Goal: Information Seeking & Learning: Learn about a topic

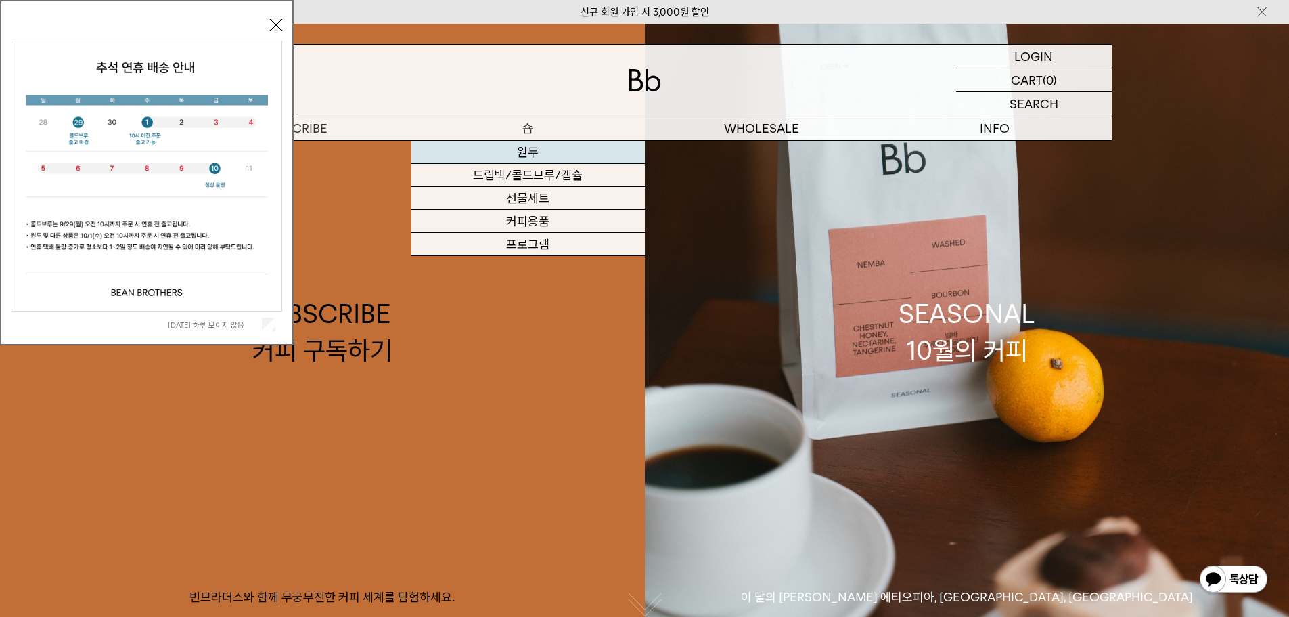
click at [530, 150] on link "원두" at bounding box center [529, 152] width 234 height 23
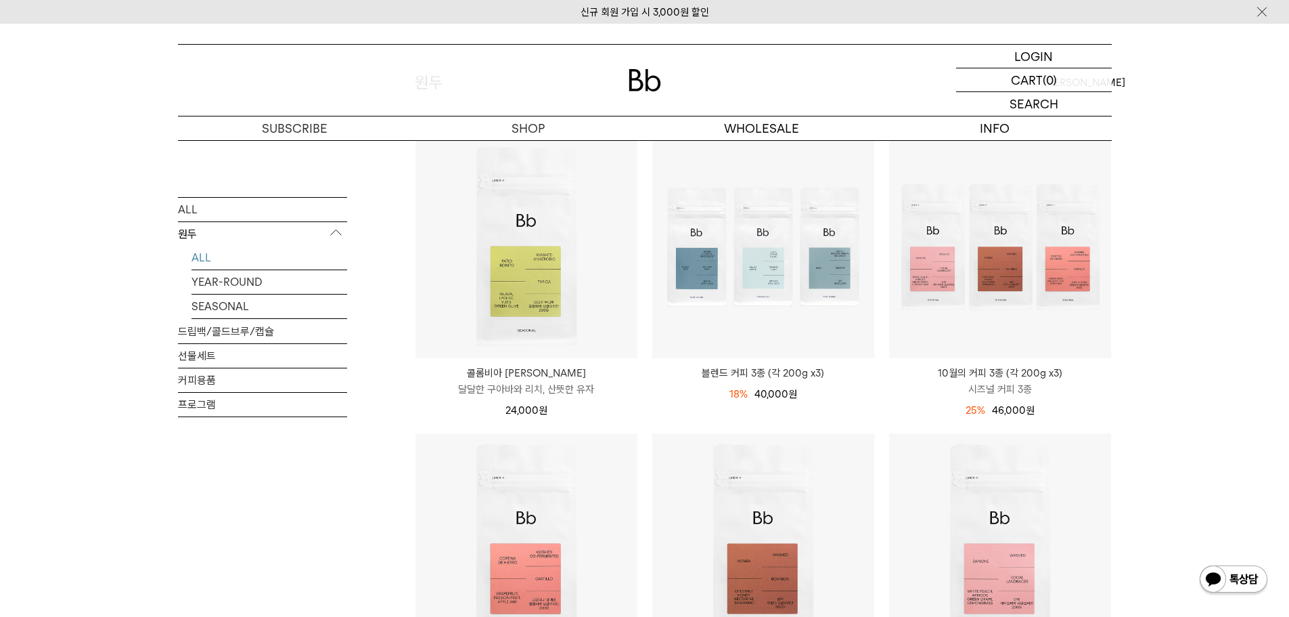
scroll to position [271, 0]
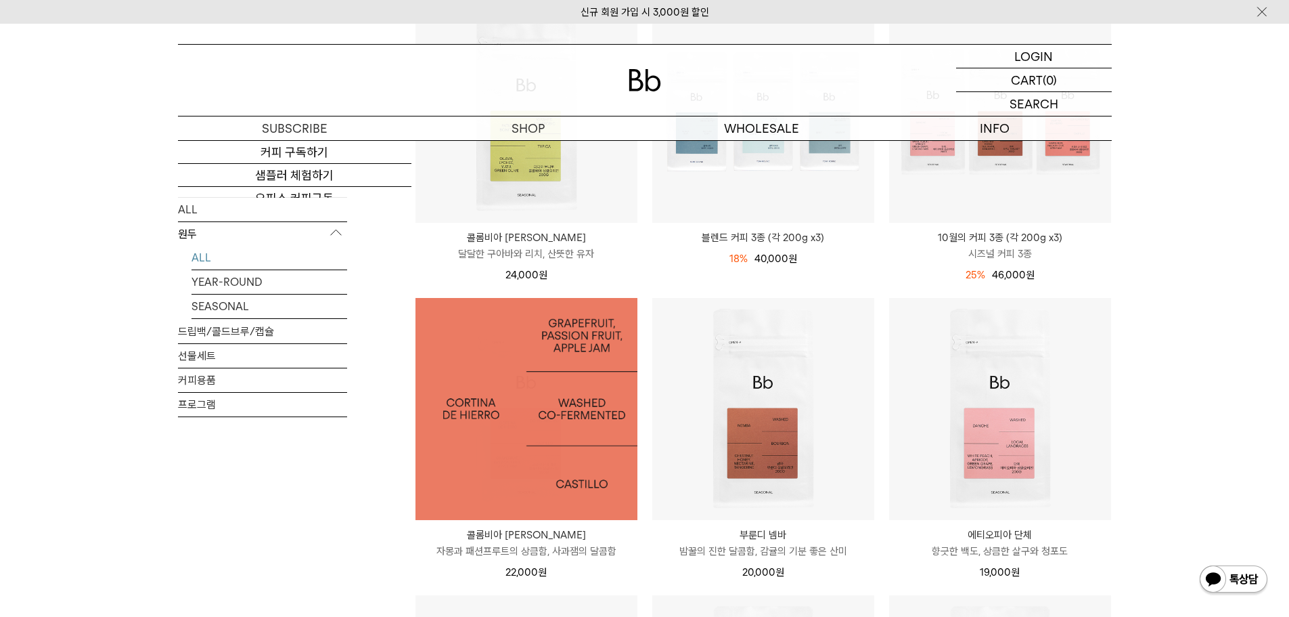
click at [539, 335] on img at bounding box center [527, 409] width 222 height 222
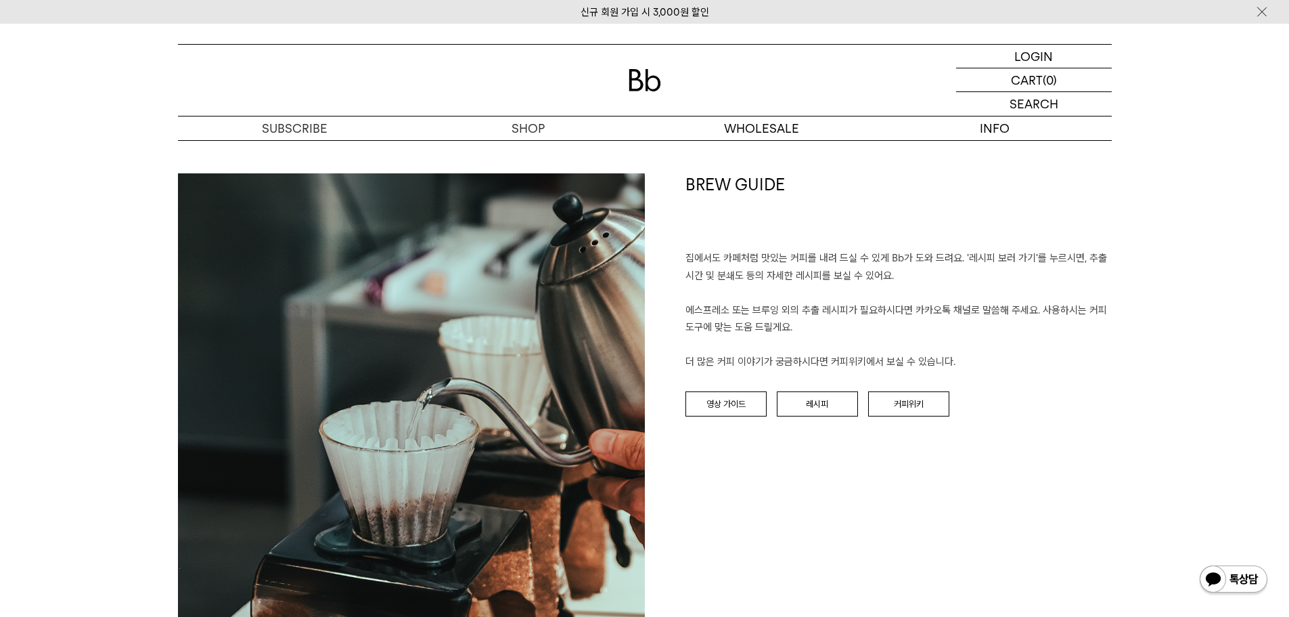
scroll to position [1421, 0]
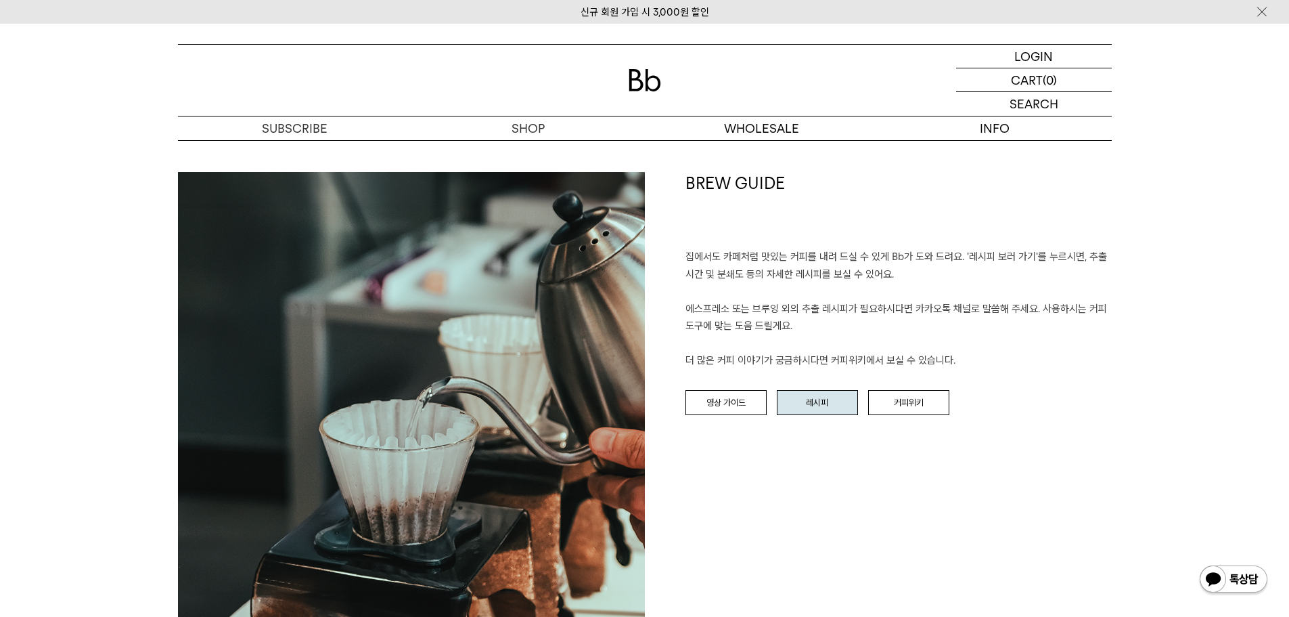
click at [831, 401] on link "레시피" at bounding box center [817, 403] width 81 height 26
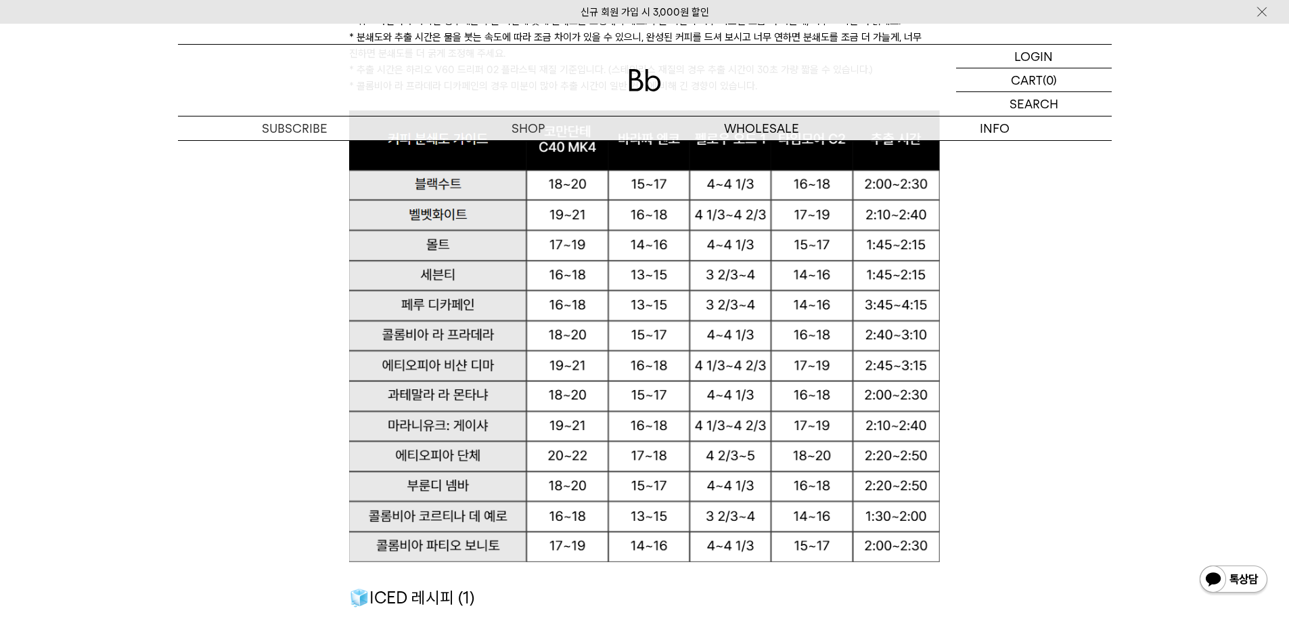
scroll to position [1683, 0]
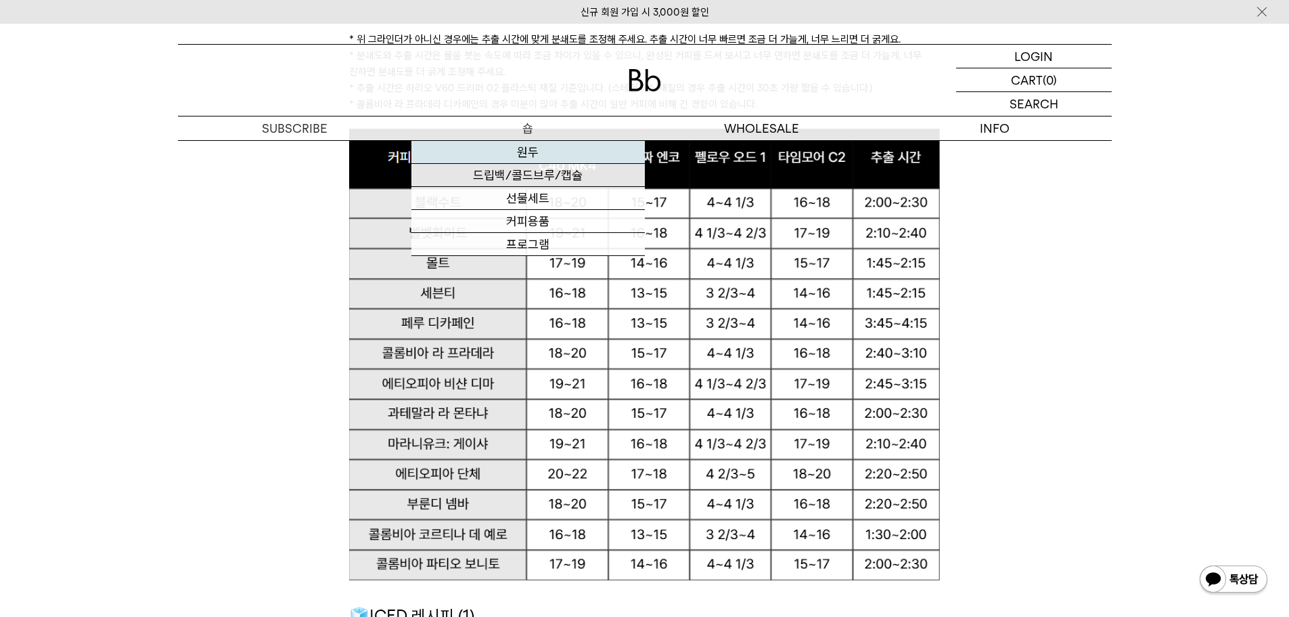
click at [544, 148] on link "원두" at bounding box center [529, 152] width 234 height 23
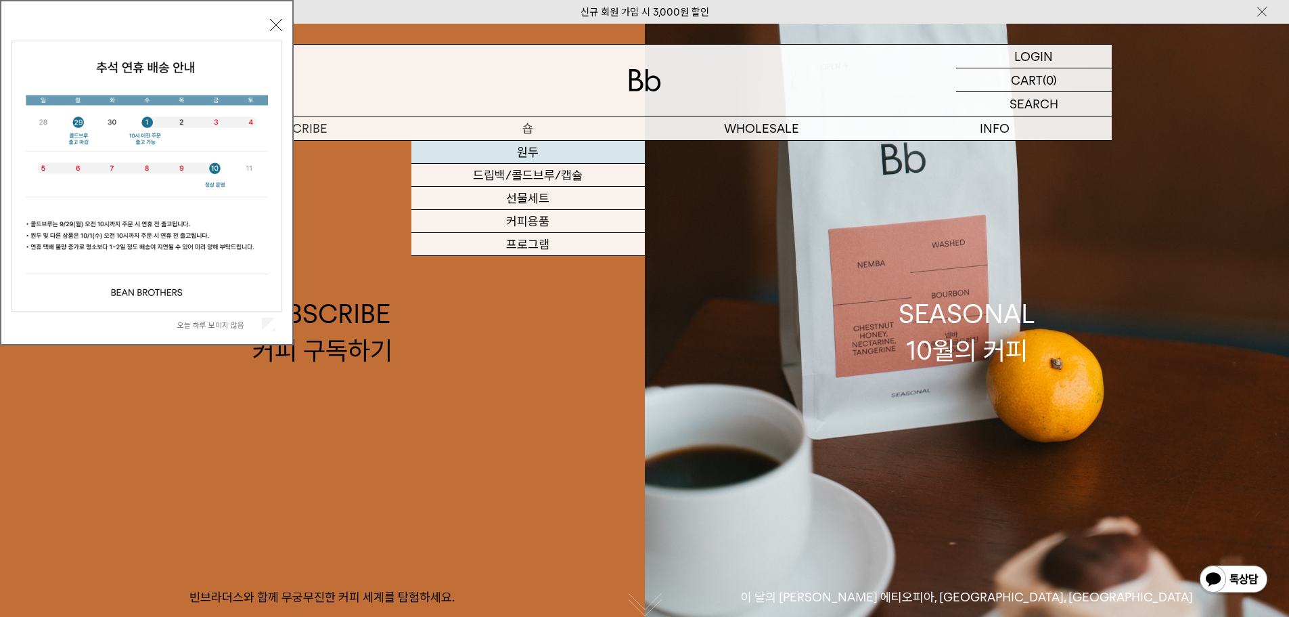
click at [516, 154] on link "원두" at bounding box center [529, 152] width 234 height 23
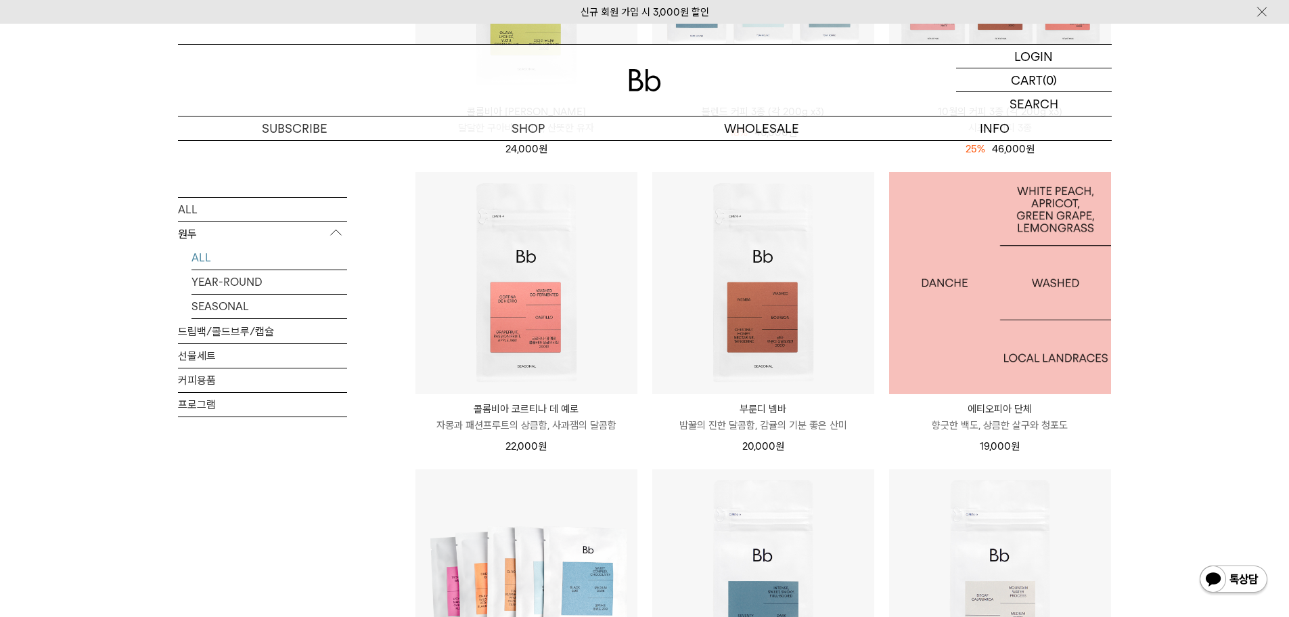
scroll to position [474, 0]
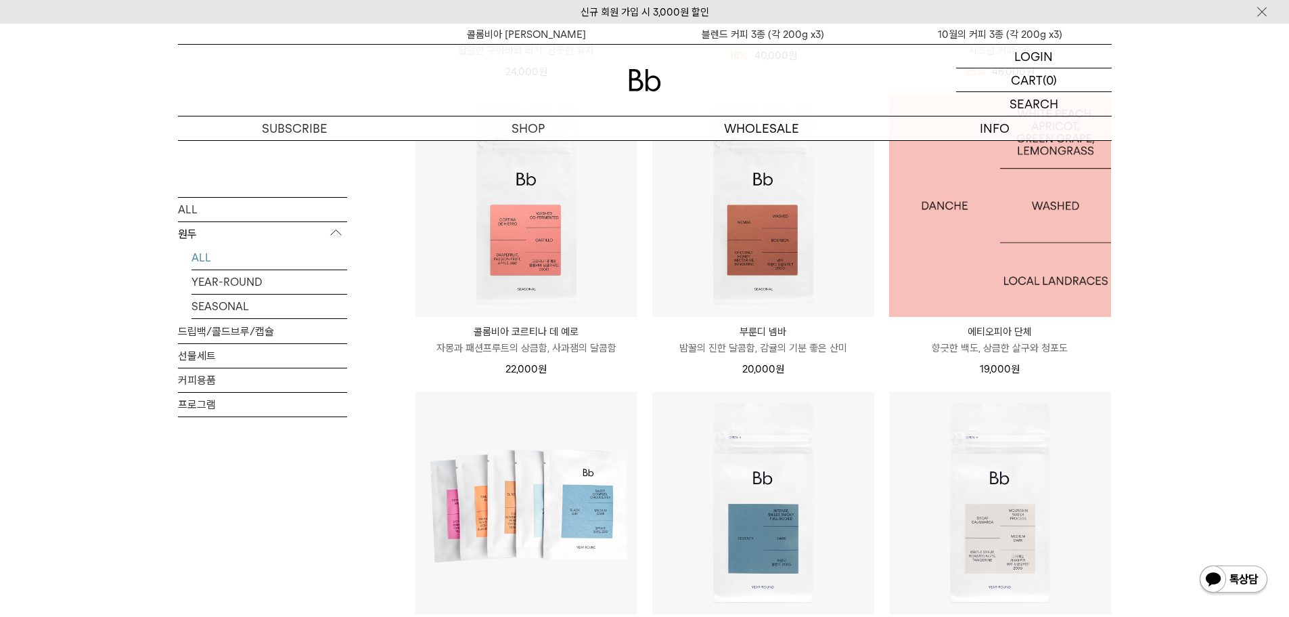
click at [988, 246] on img at bounding box center [1000, 206] width 222 height 222
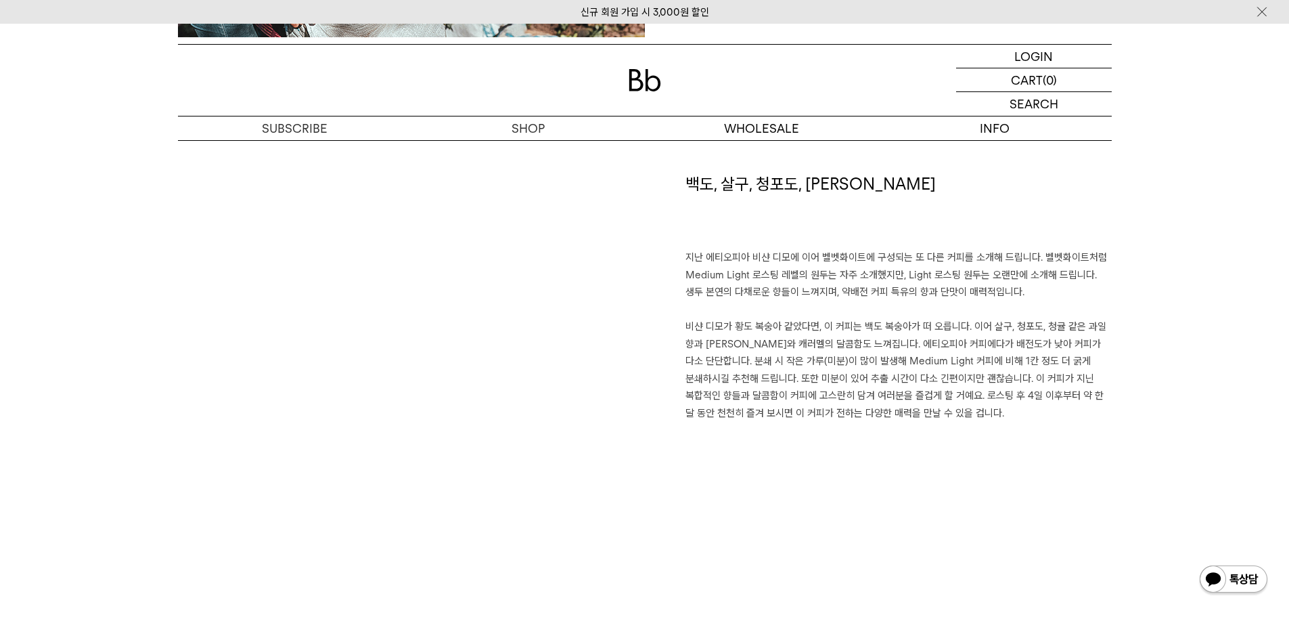
scroll to position [948, 0]
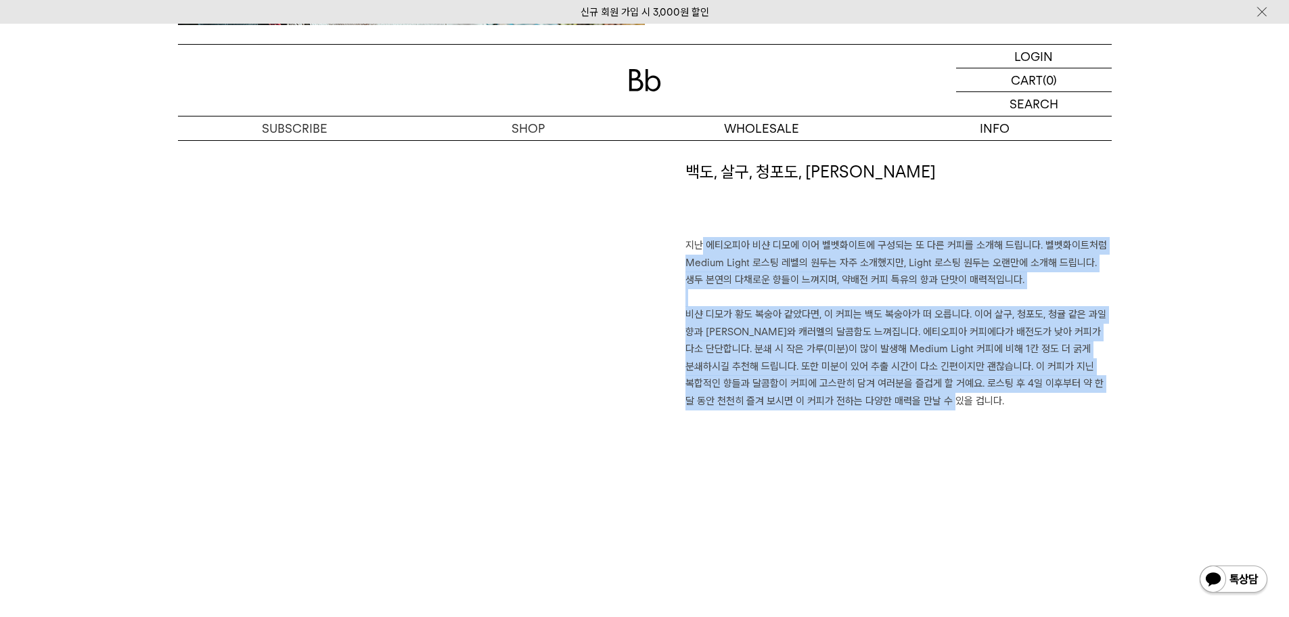
drag, startPoint x: 686, startPoint y: 244, endPoint x: 938, endPoint y: 405, distance: 299.9
click at [938, 405] on p "지난 에티오피아 비샨 디모에 이어 벨벳화이트에 구성되는 또 다른 커피를 소개해 드립니다. 벨벳화이트처럼 Medium Light 로스팅 레벨의 …" at bounding box center [899, 323] width 426 height 173
copy p "지난 에티오피아 비샨 디모에 이어 벨벳화이트에 구성되는 또 다른 커피를 소개해 드립니다. 벨벳화이트처럼 Medium Light 로스팅 레벨의 …"
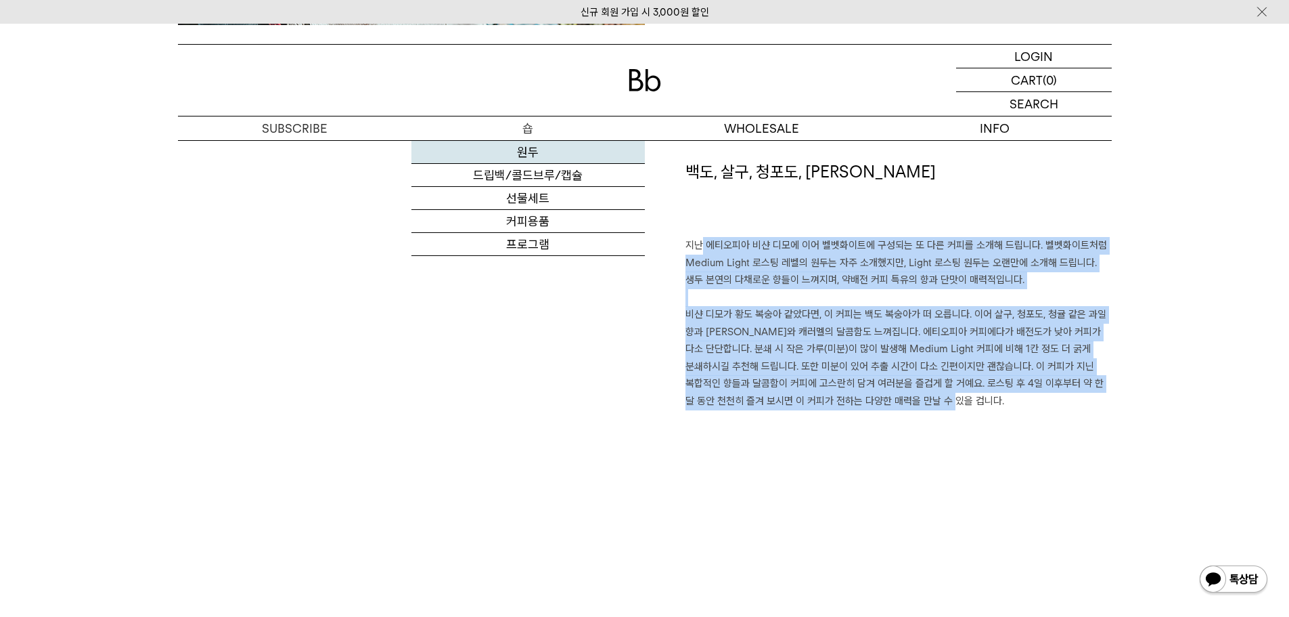
click at [512, 150] on link "원두" at bounding box center [529, 152] width 234 height 23
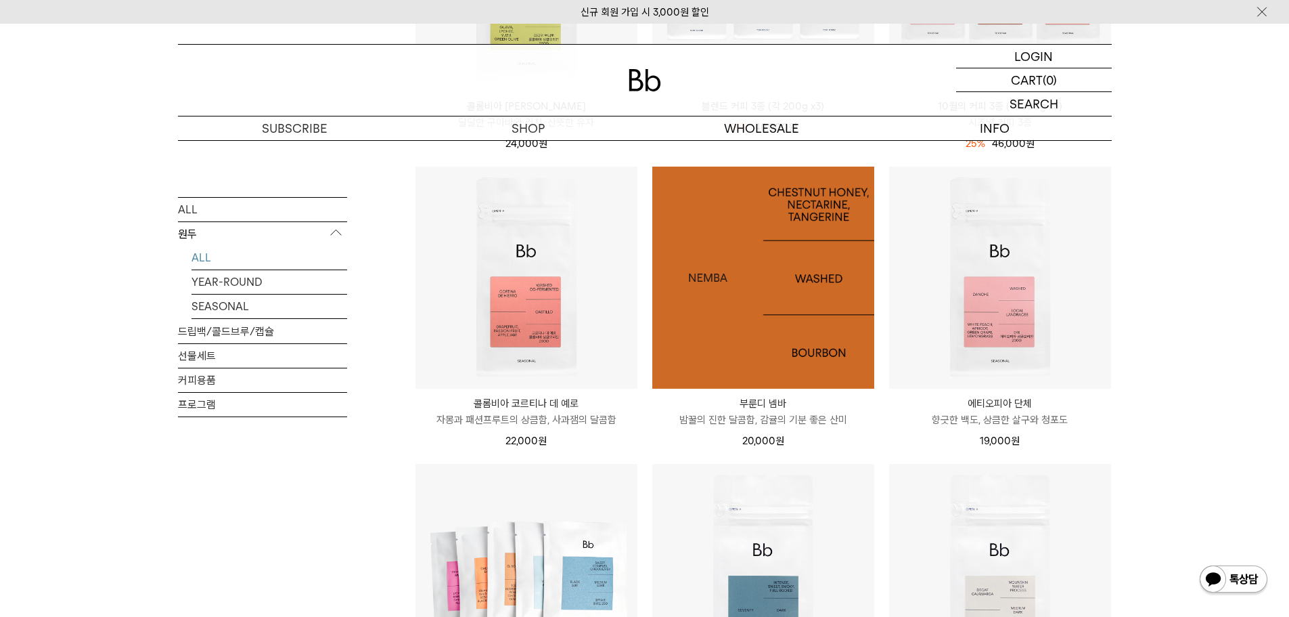
scroll to position [406, 0]
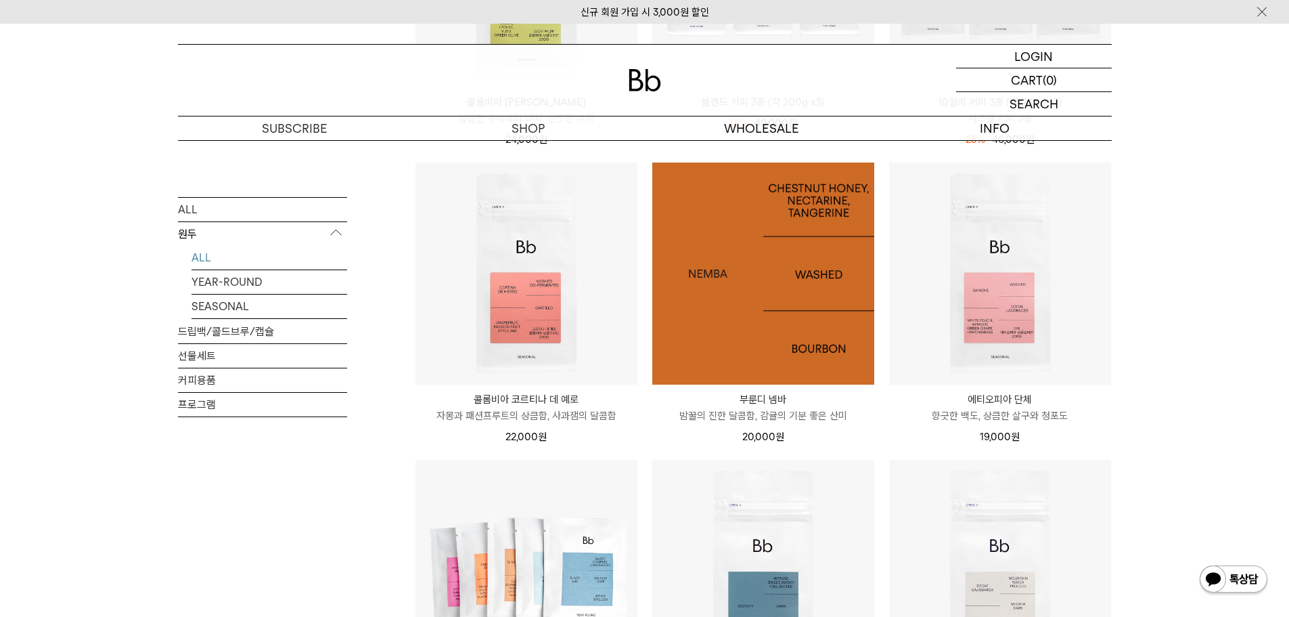
click at [757, 309] on img at bounding box center [764, 273] width 222 height 222
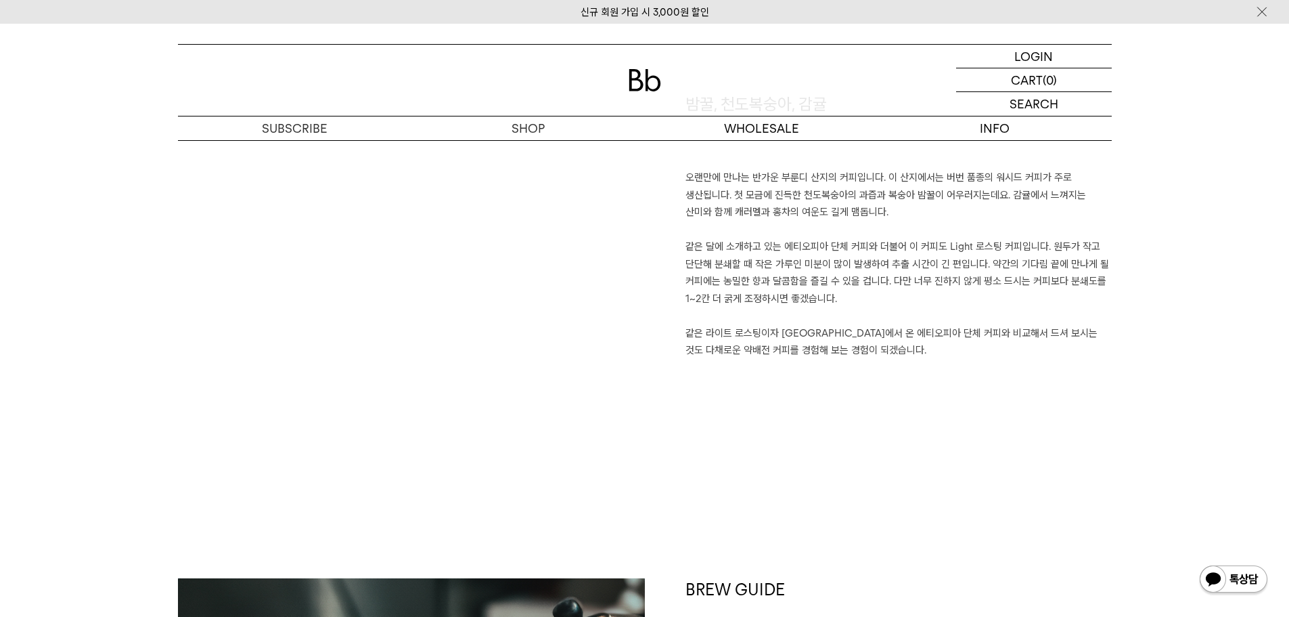
scroll to position [948, 0]
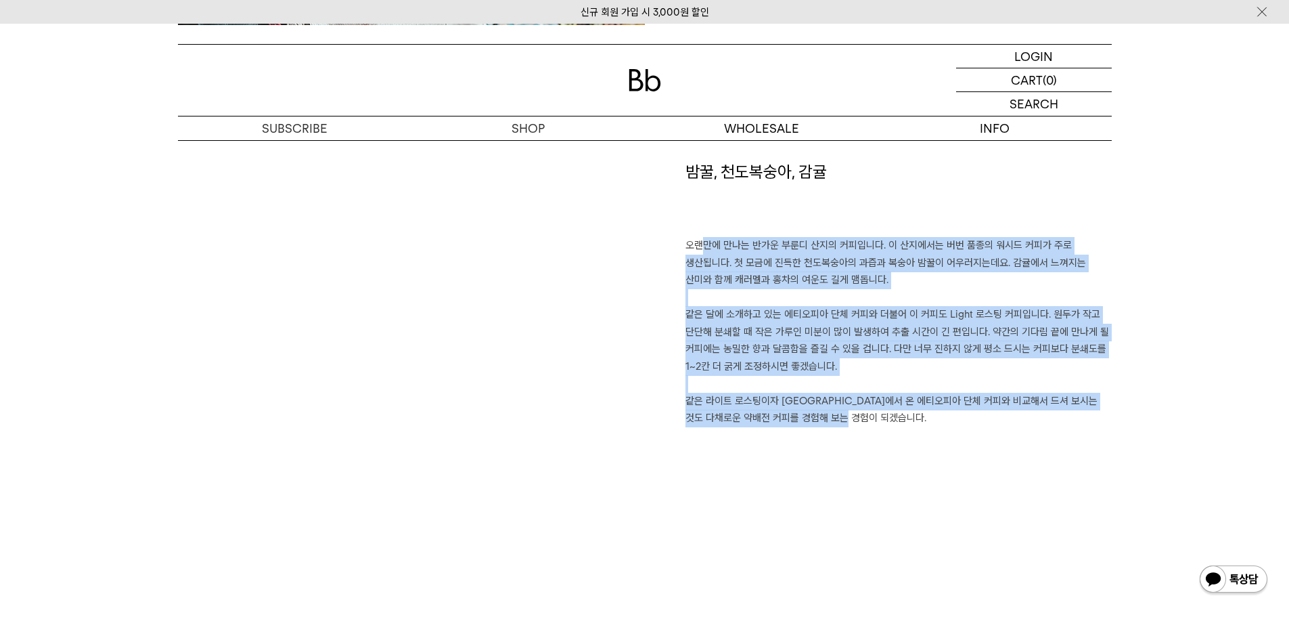
drag, startPoint x: 856, startPoint y: 424, endPoint x: 682, endPoint y: 248, distance: 247.5
click at [682, 248] on div "밤꿀, 천도복숭아, 감귤 오랜만에 만나는 반가운 부룬디 산지의 커피입니다. 이 산지에서는 버번 품종의 워시드 커피가 주로 생산됩니다. 첫 모금…" at bounding box center [878, 335] width 467 height 350
copy p "오랜만에 만나는 반가운 부룬디 산지의 커피입니다. 이 산지에서는 버번 품종의 워시드 커피가 주로 생산됩니다. 첫 모금에 진득한 천도복숭아의 과…"
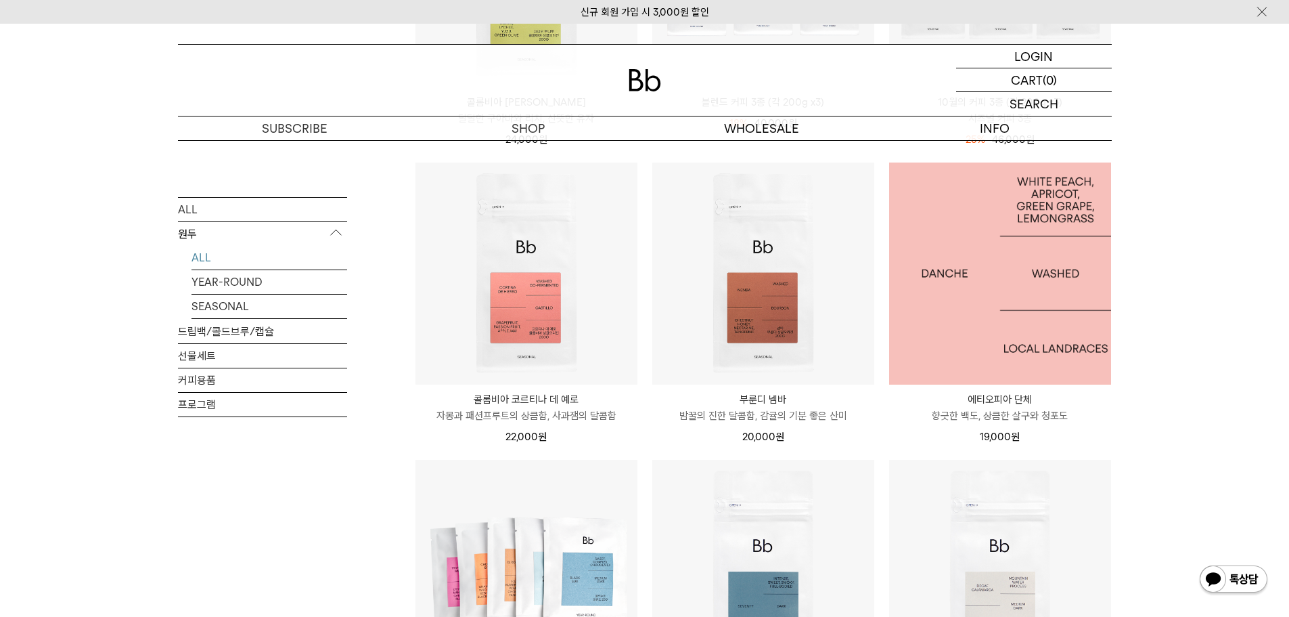
click at [961, 329] on img at bounding box center [1000, 273] width 222 height 222
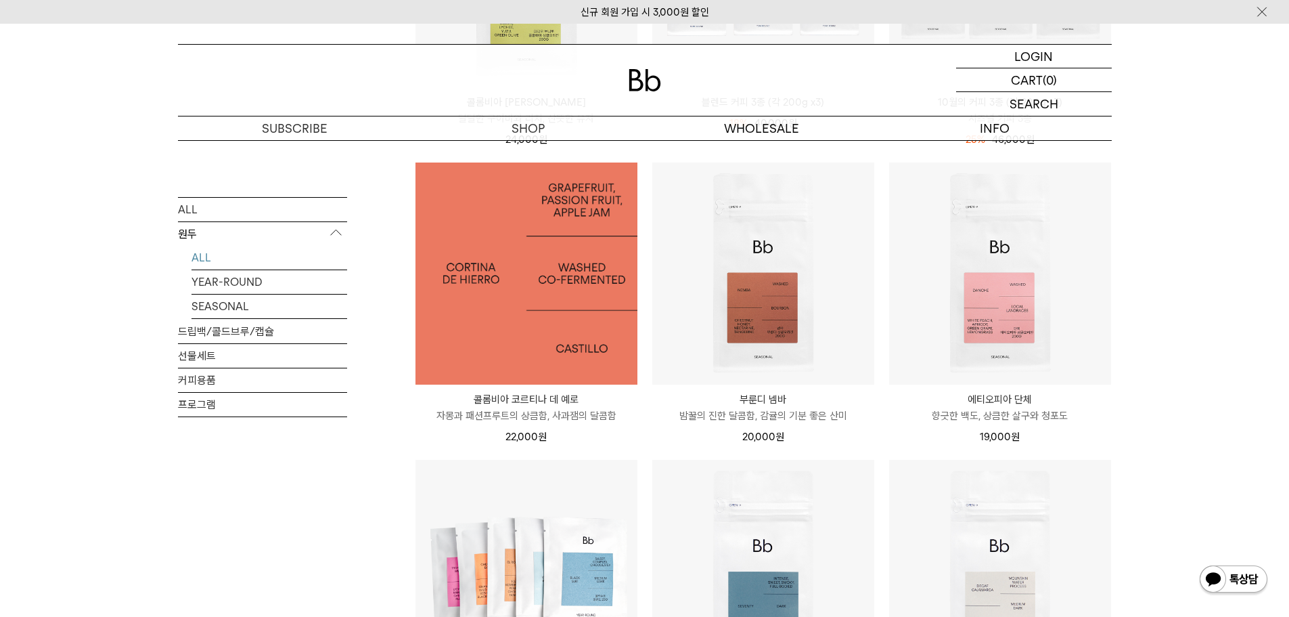
click at [606, 368] on img at bounding box center [527, 273] width 222 height 222
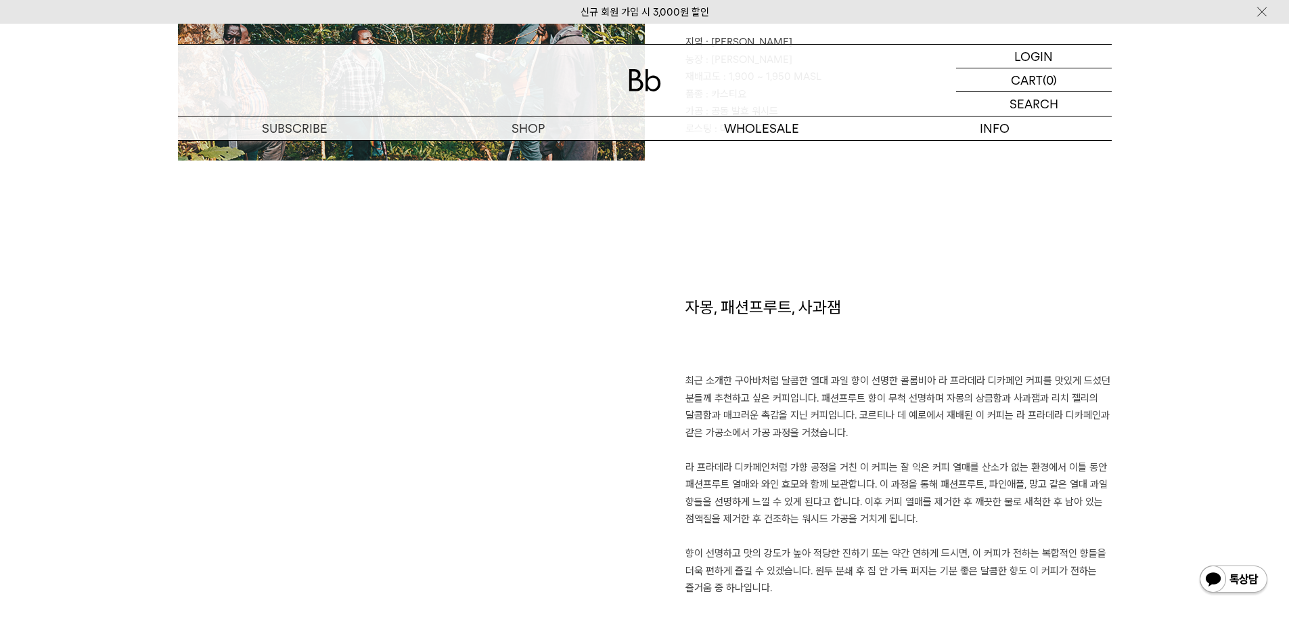
scroll to position [948, 0]
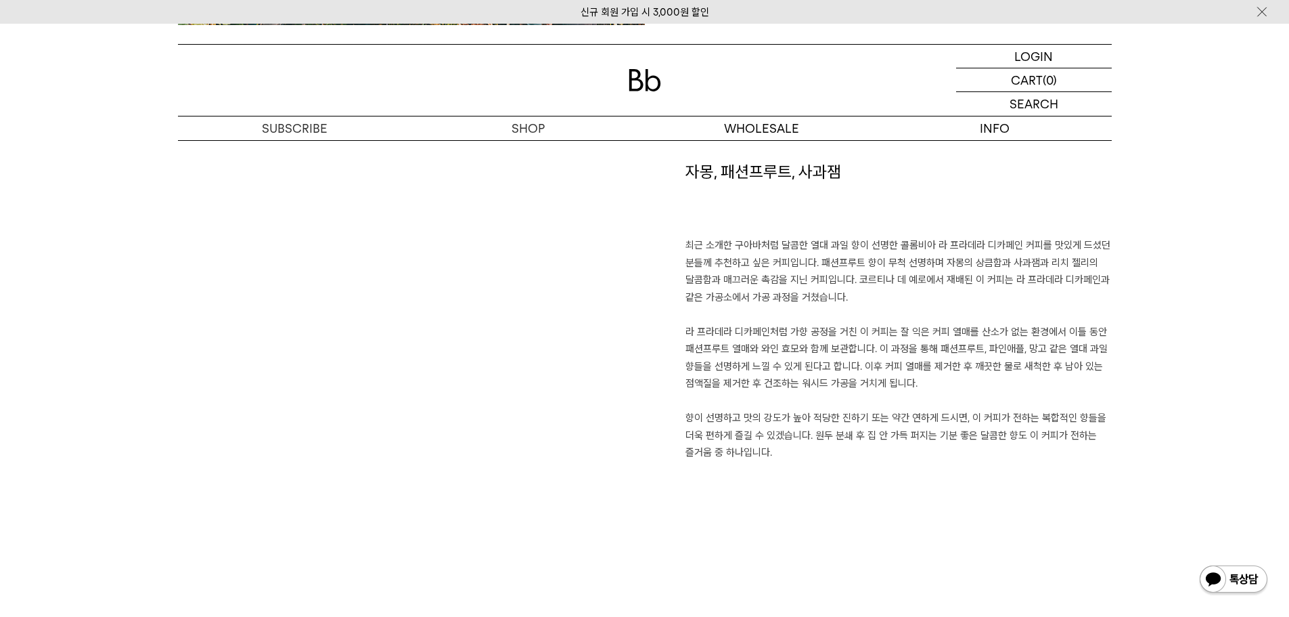
drag, startPoint x: 770, startPoint y: 432, endPoint x: 684, endPoint y: 245, distance: 205.9
click at [684, 245] on div "자몽, 패션프루트, 사과잼 최근 소개한 구아바처럼 달콤한 열대 과일 향이 선명한 콜롬비아 라 프라데라 디카페인 커피를 맛있게 드셨던 분들께 추…" at bounding box center [878, 335] width 467 height 350
copy p "최근 소개한 구아바처럼 달콤한 열대 과일 향이 선명한 콜롬비아 라 프라데라 디카페인 커피를 맛있게 드셨던 분들께 추천하고 싶은 커피입니다. 패…"
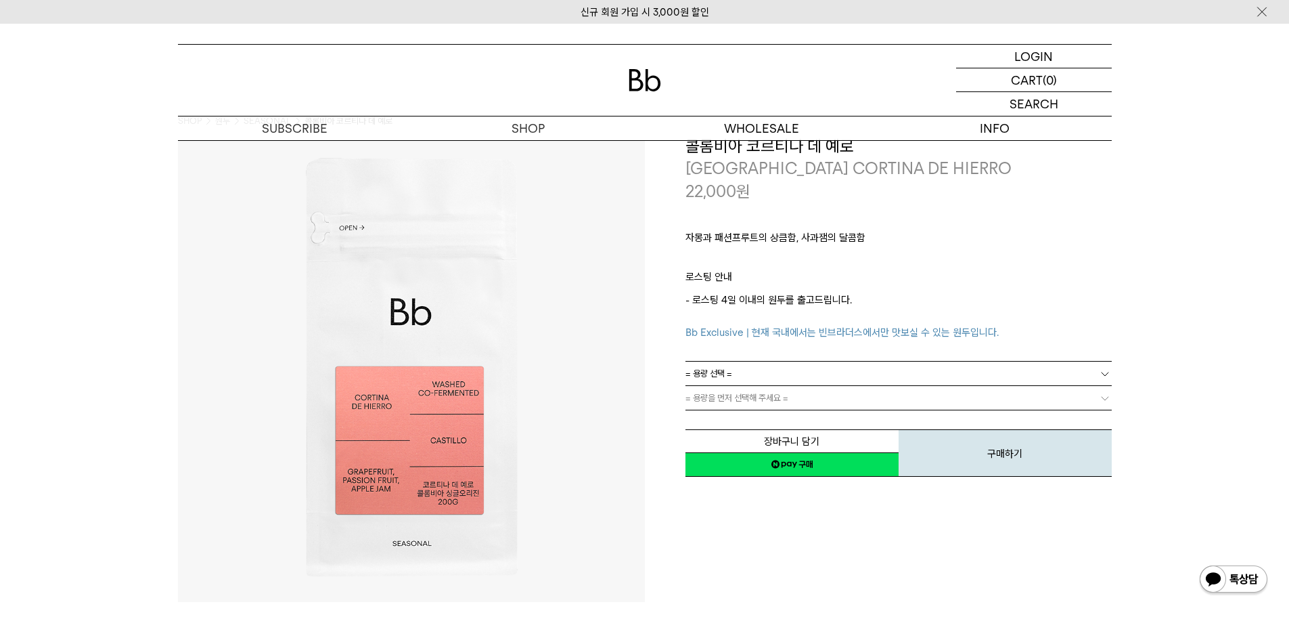
scroll to position [0, 0]
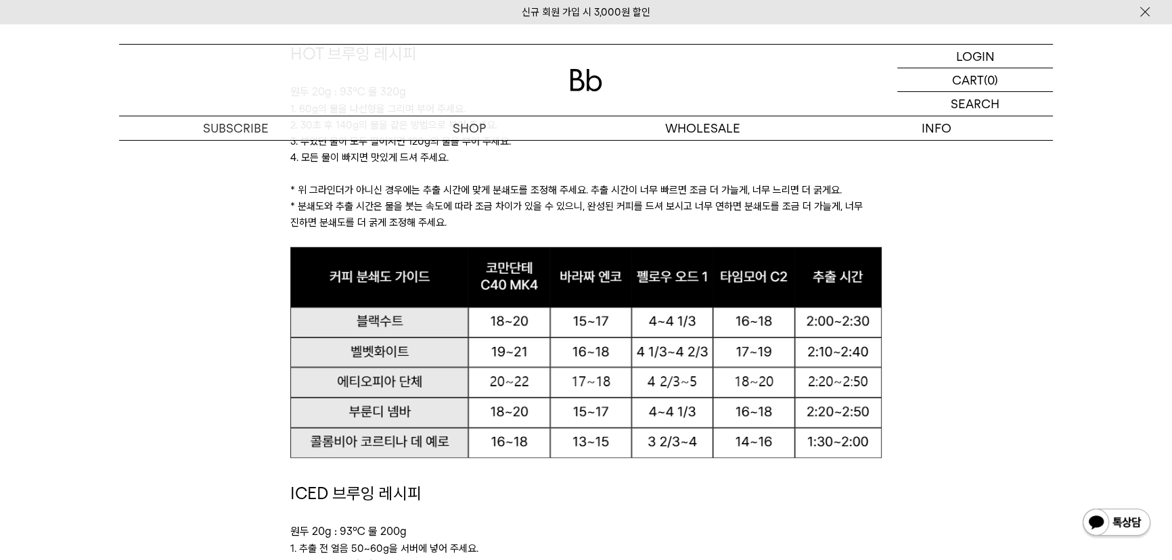
scroll to position [1292, 0]
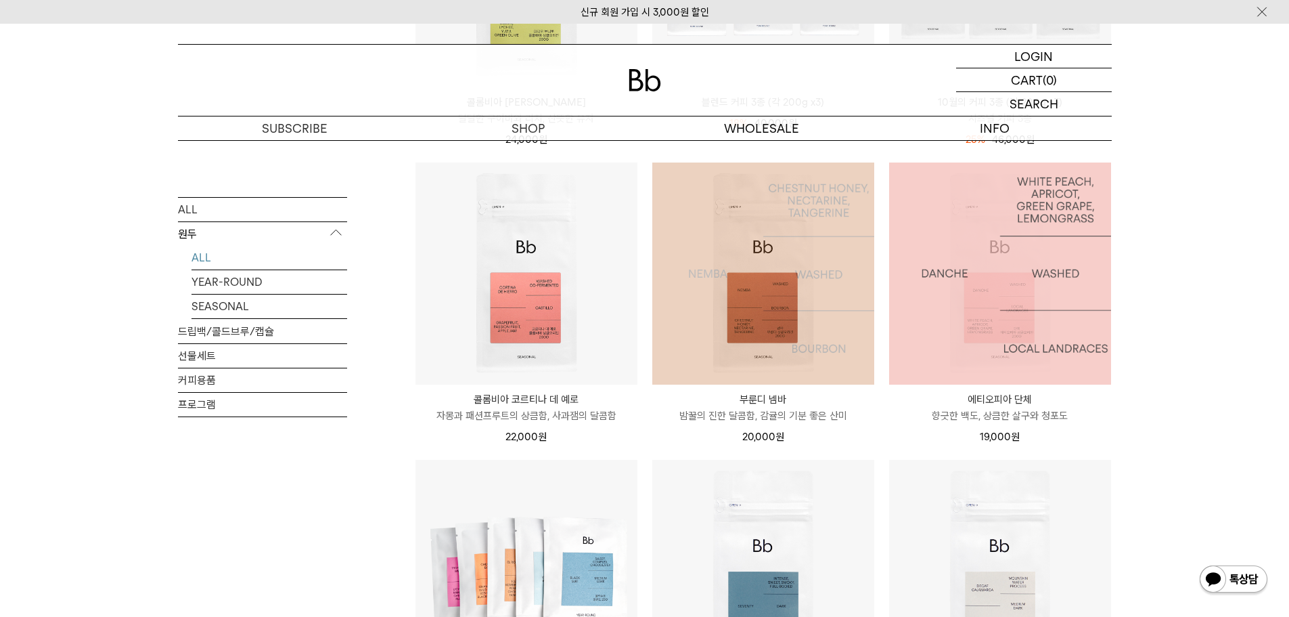
click at [945, 330] on img at bounding box center [1000, 273] width 222 height 222
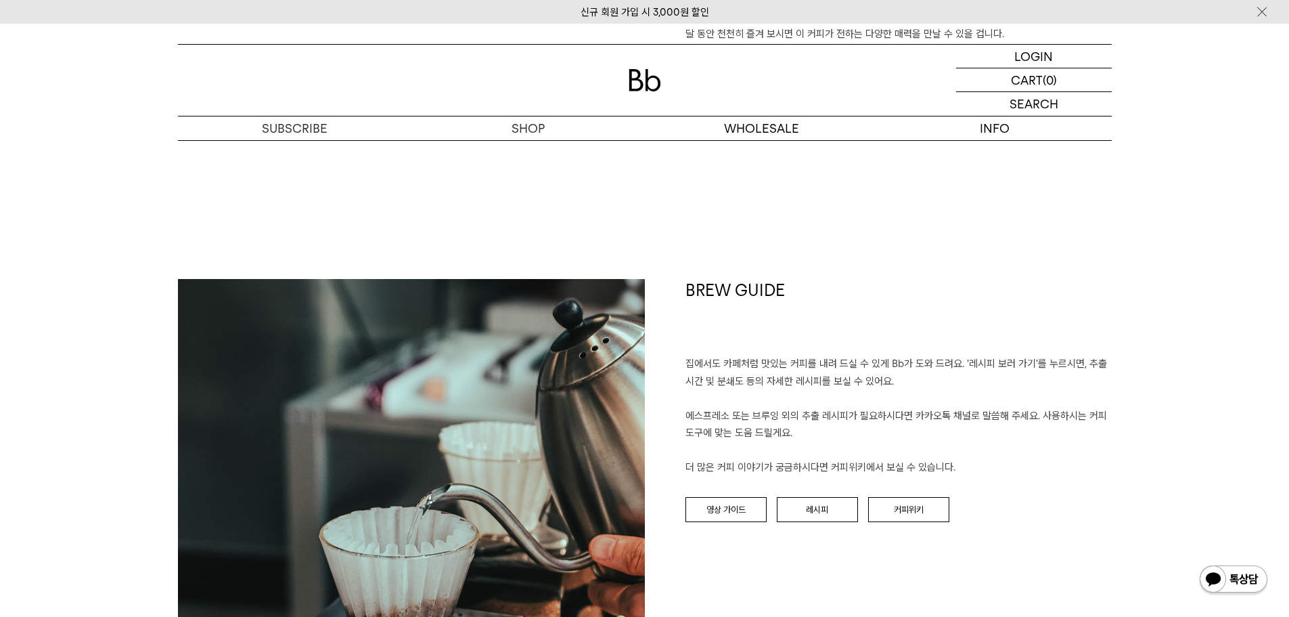
scroll to position [1489, 0]
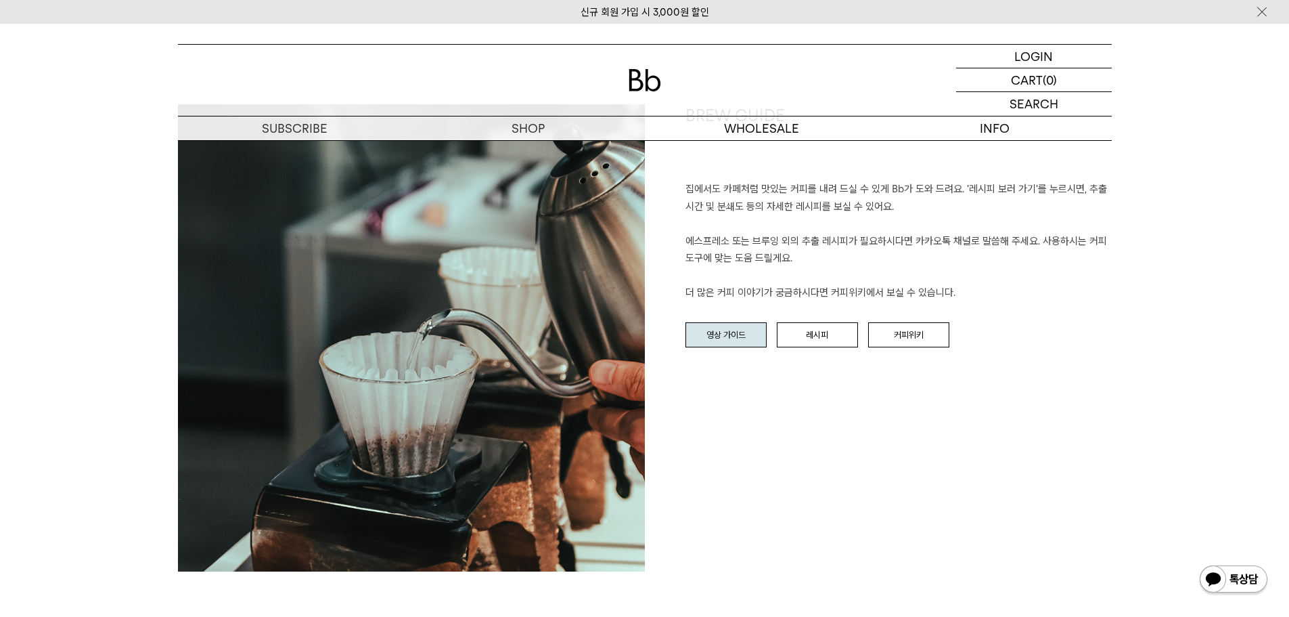
click at [747, 327] on link "영상 가이드" at bounding box center [726, 335] width 81 height 26
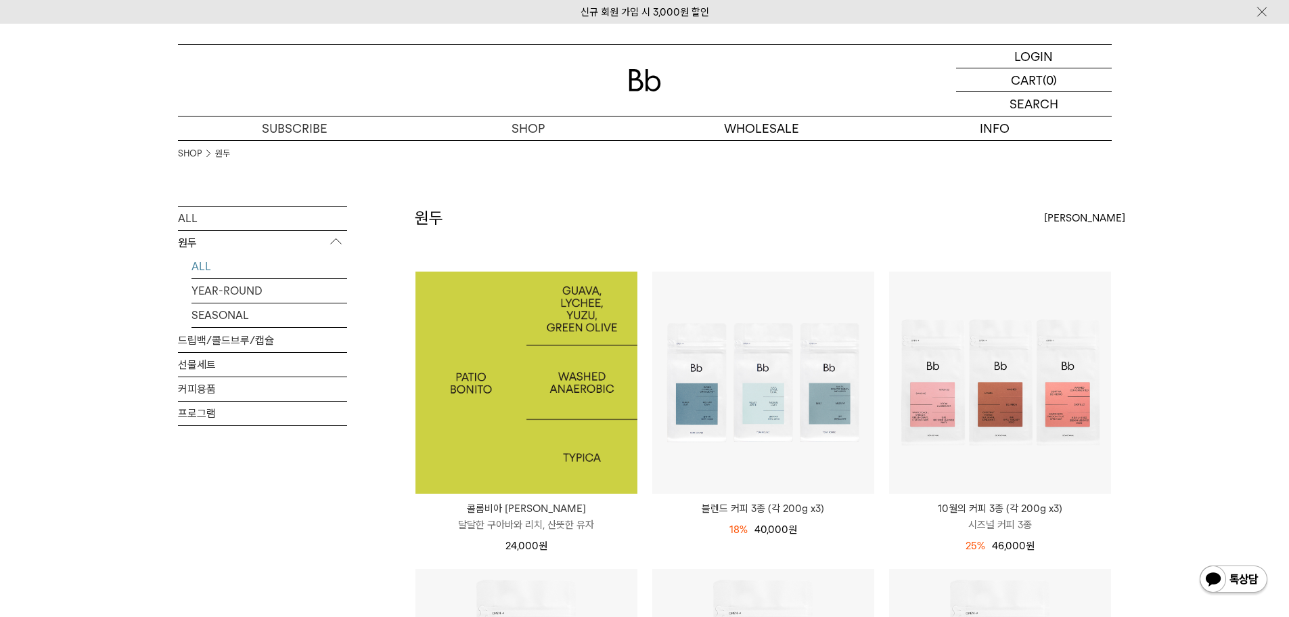
click at [621, 411] on img at bounding box center [527, 382] width 222 height 222
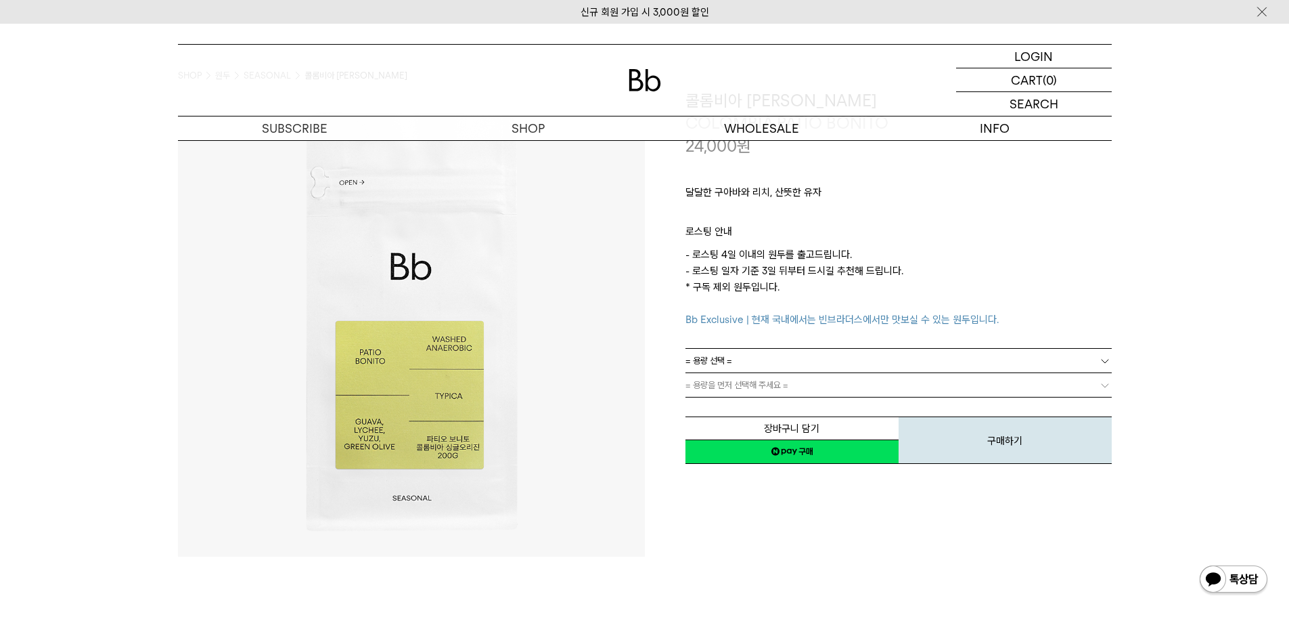
scroll to position [68, 0]
